Goal: Use online tool/utility: Utilize a website feature to perform a specific function

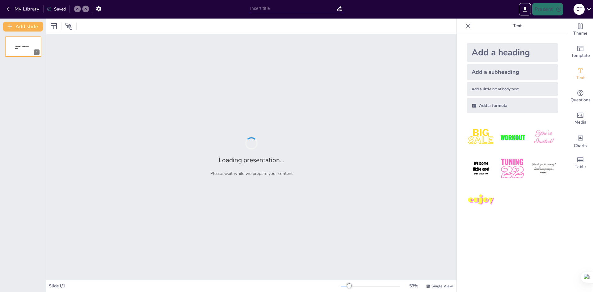
type input "Imported 3- الدرس الثالث - تابع تصميم موقع ويب.pptx"
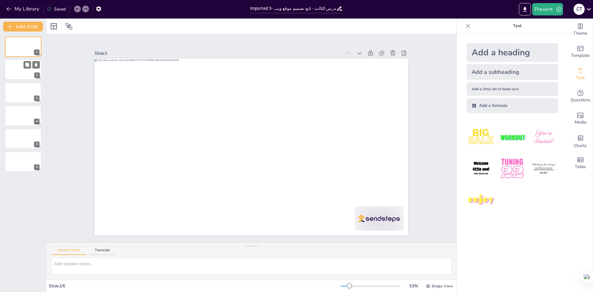
click at [20, 68] on div at bounding box center [23, 69] width 37 height 21
click at [23, 85] on div at bounding box center [23, 92] width 37 height 21
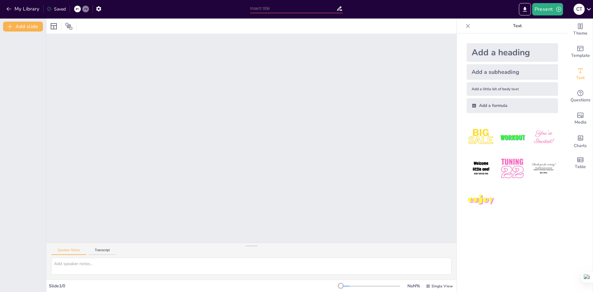
click at [127, 136] on div at bounding box center [251, 138] width 410 height 208
click at [549, 5] on button "Present" at bounding box center [547, 9] width 31 height 12
click at [209, 111] on div at bounding box center [296, 146] width 593 height 292
drag, startPoint x: 150, startPoint y: 62, endPoint x: 68, endPoint y: 47, distance: 84.0
click at [150, 62] on div at bounding box center [251, 138] width 410 height 208
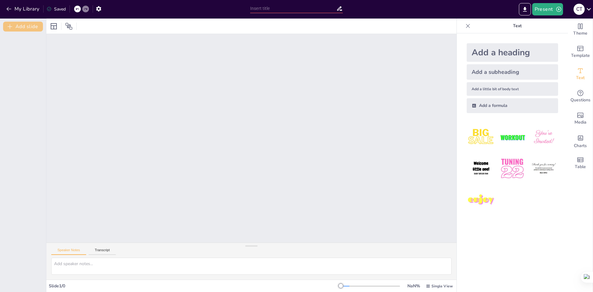
click at [22, 28] on button "Add slide" at bounding box center [23, 27] width 40 height 10
drag, startPoint x: 156, startPoint y: 132, endPoint x: 241, endPoint y: 132, distance: 85.6
click at [163, 132] on div "Slide 1" at bounding box center [251, 138] width 410 height 208
click at [99, 174] on div "Slide 1" at bounding box center [251, 138] width 410 height 208
